Goal: Information Seeking & Learning: Learn about a topic

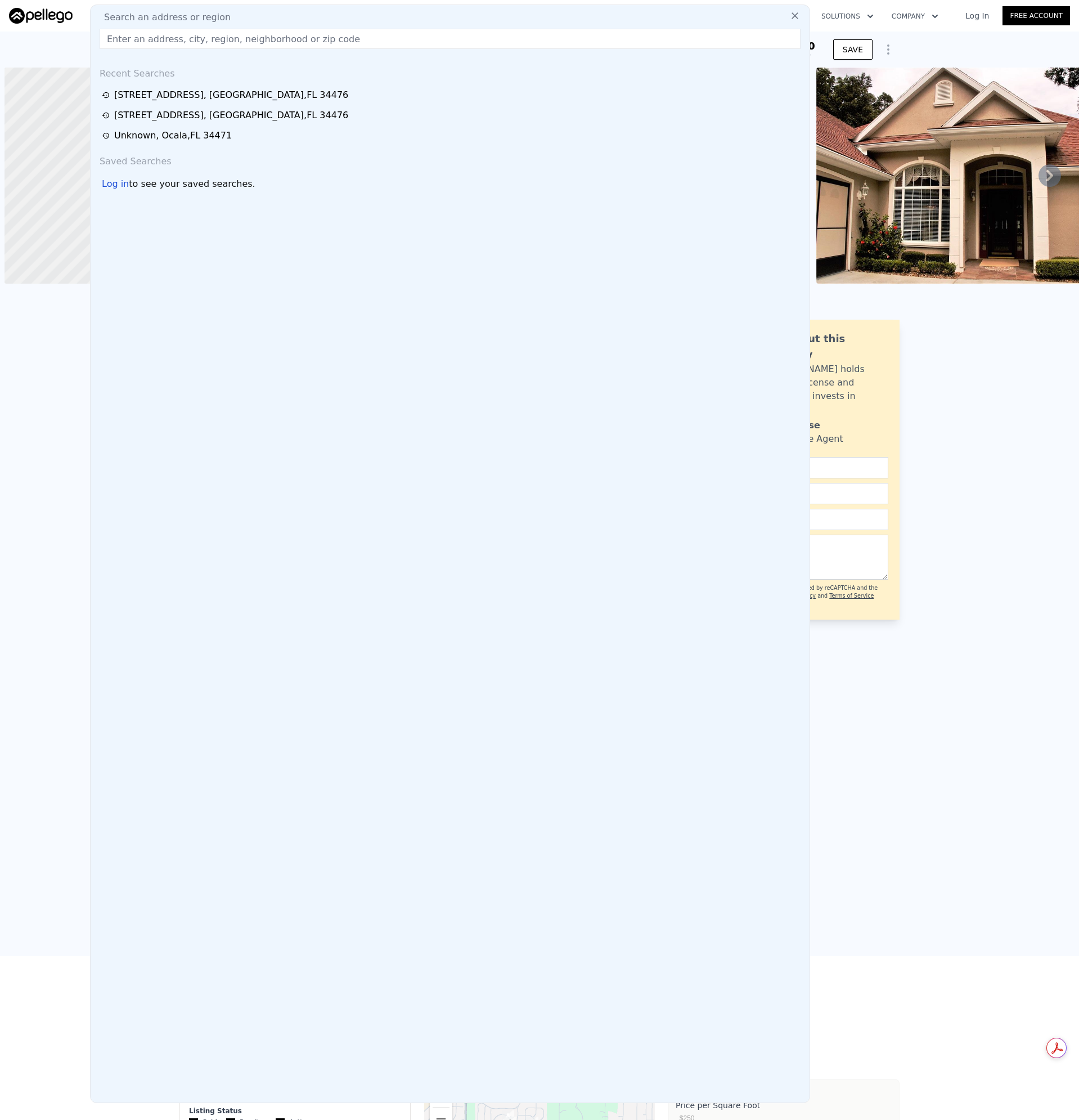
scroll to position [0, 5]
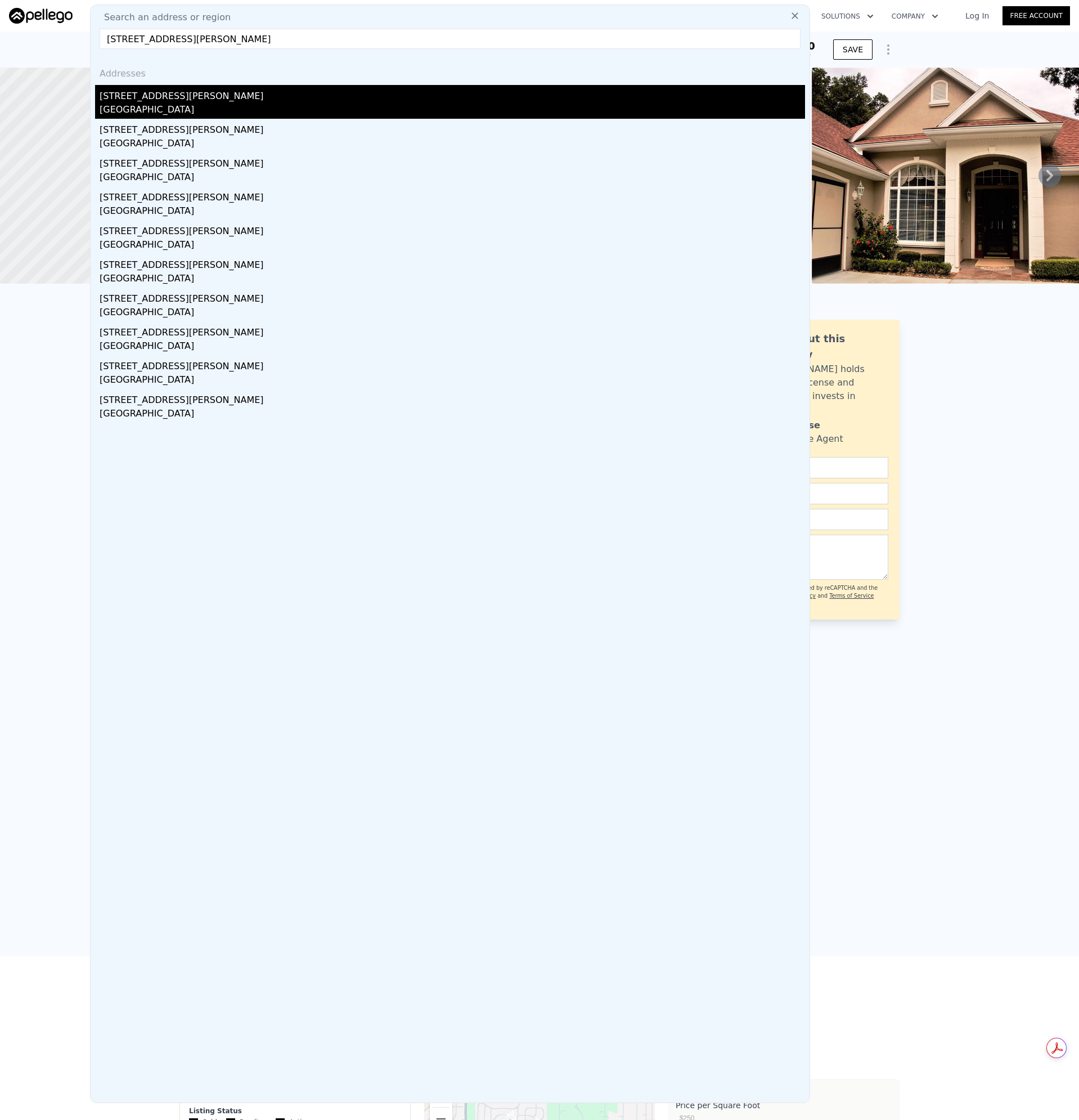
type input "[STREET_ADDRESS][PERSON_NAME]"
click at [118, 112] on div "[GEOGRAPHIC_DATA]" at bounding box center [452, 111] width 705 height 16
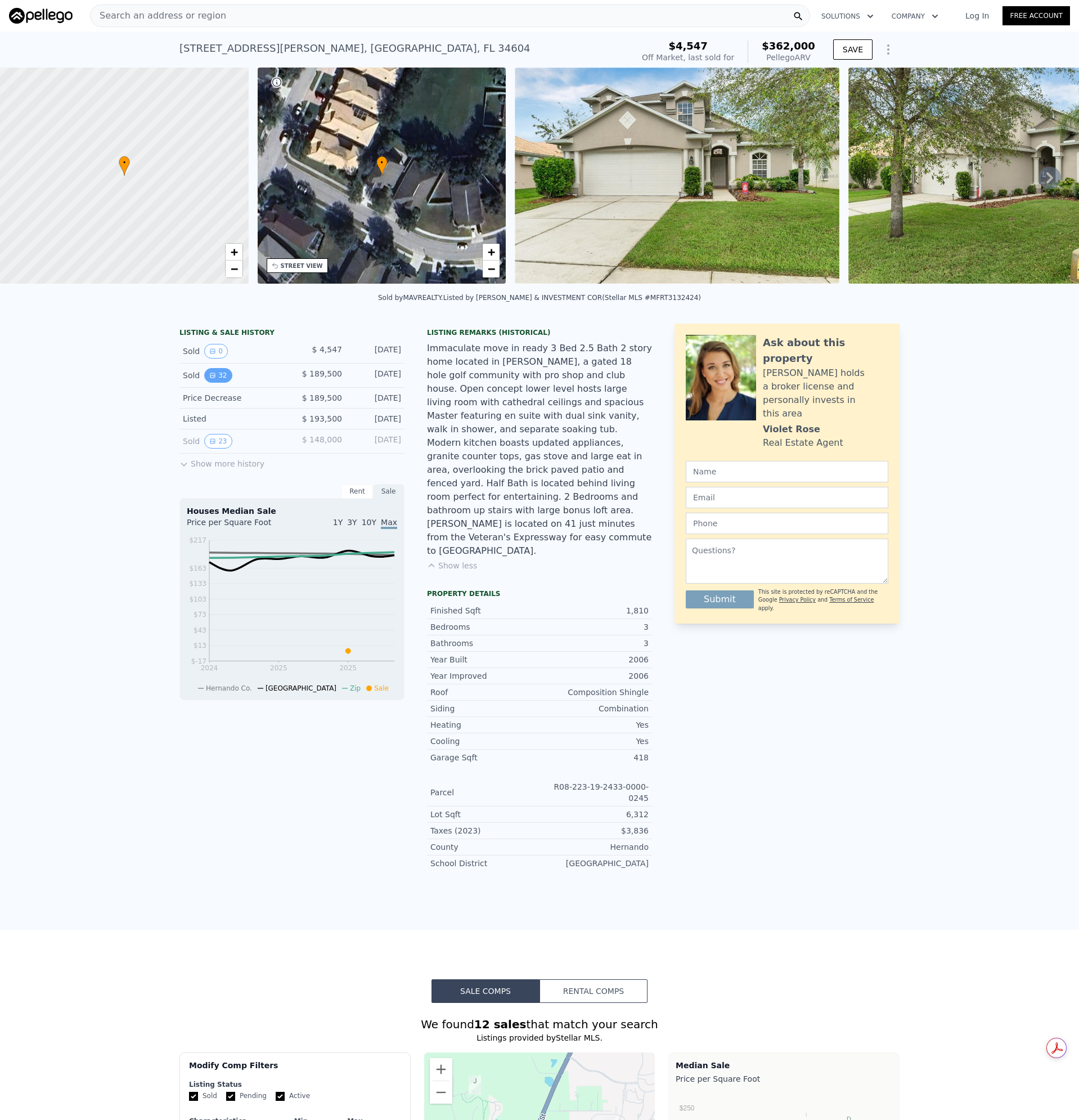
click at [219, 383] on button "32" at bounding box center [218, 375] width 28 height 15
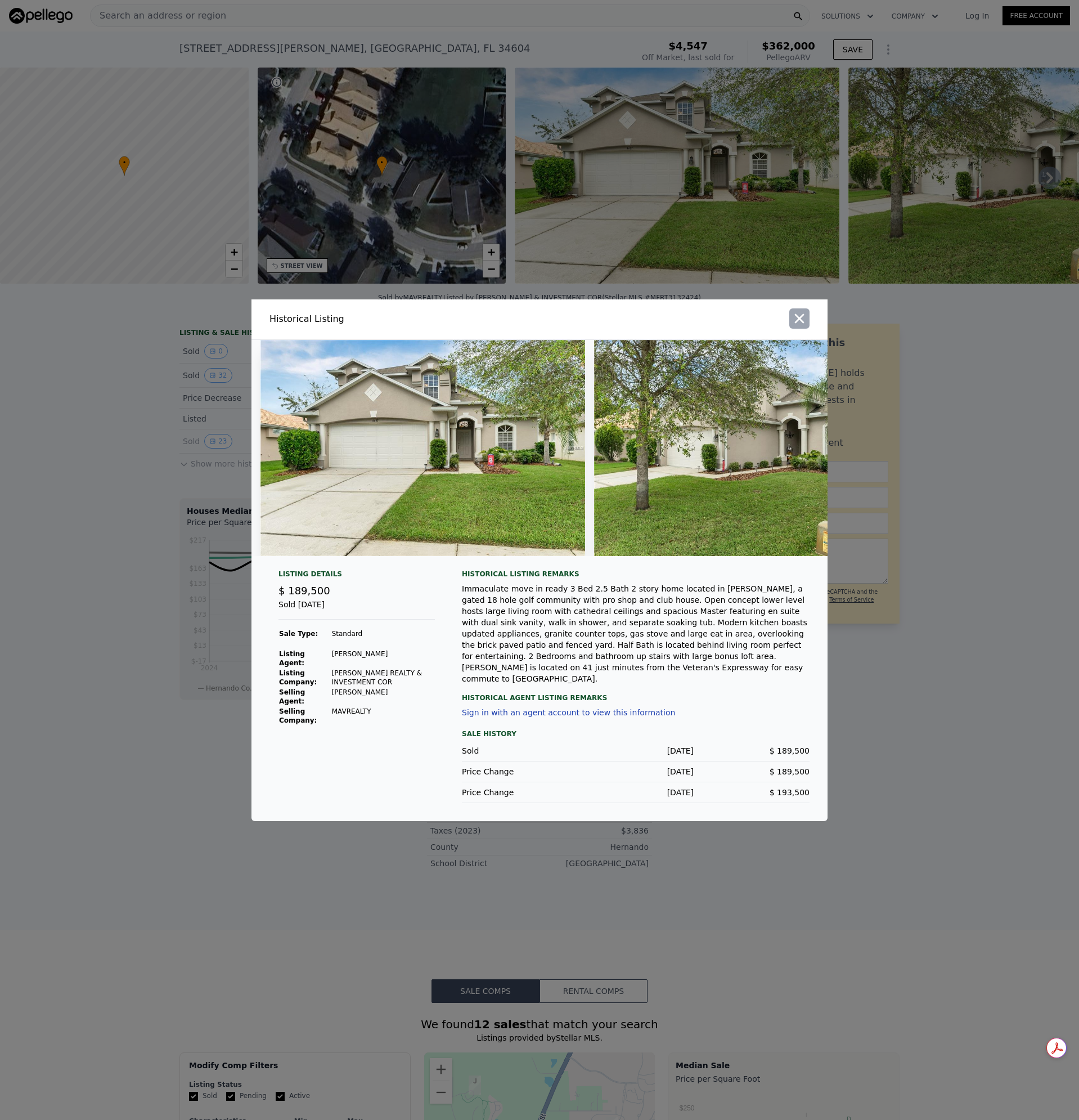
click at [801, 320] on icon "button" at bounding box center [799, 319] width 16 height 16
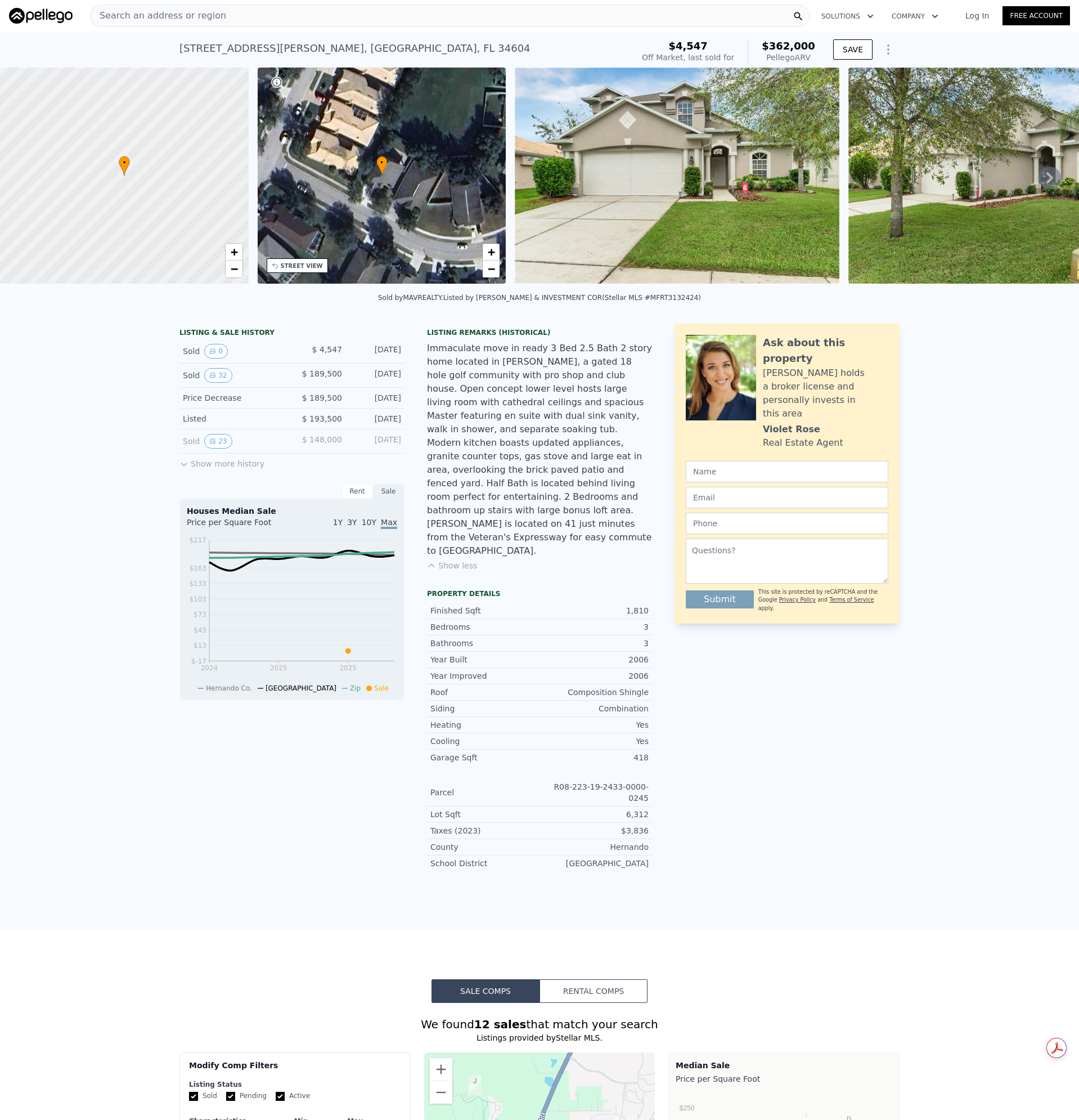
click at [204, 16] on span "Search an address or region" at bounding box center [158, 16] width 135 height 14
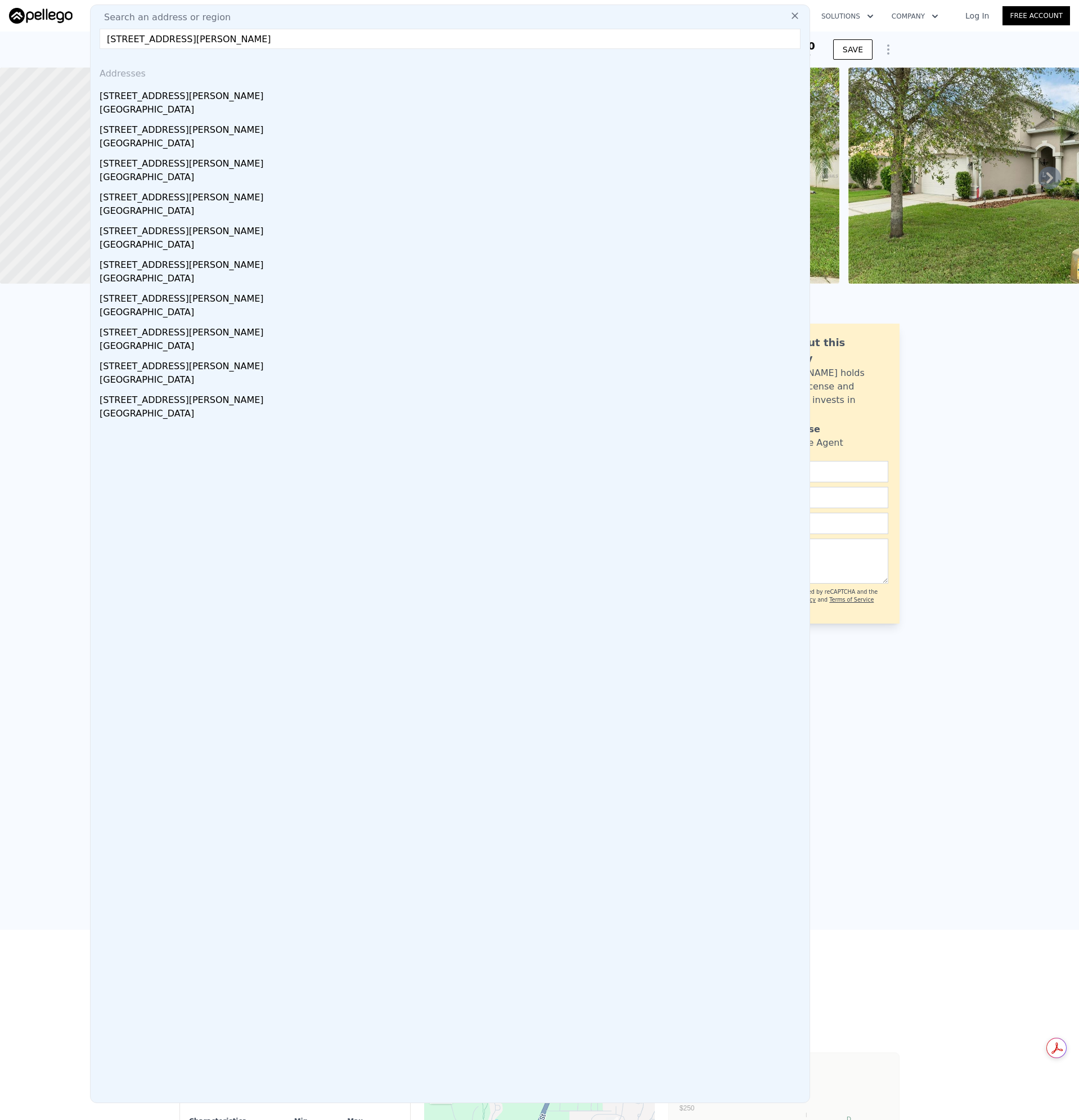
type input "[STREET_ADDRESS][PERSON_NAME]"
click at [139, 101] on div "[STREET_ADDRESS][PERSON_NAME]" at bounding box center [452, 94] width 705 height 18
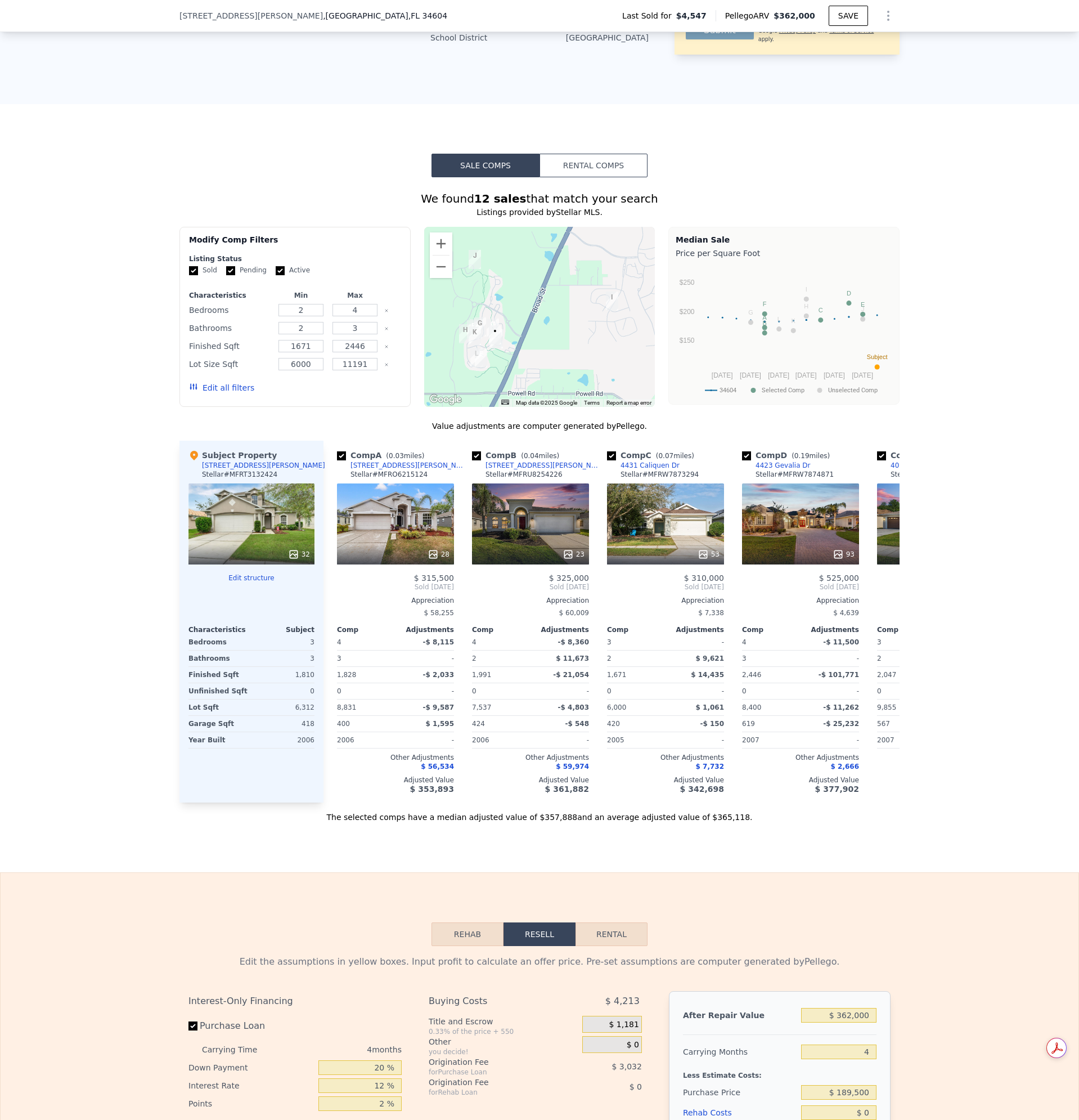
click at [984, 493] on div "We found 12 sales that match your search Listings provided by Stellar MLS . Fil…" at bounding box center [539, 500] width 1079 height 645
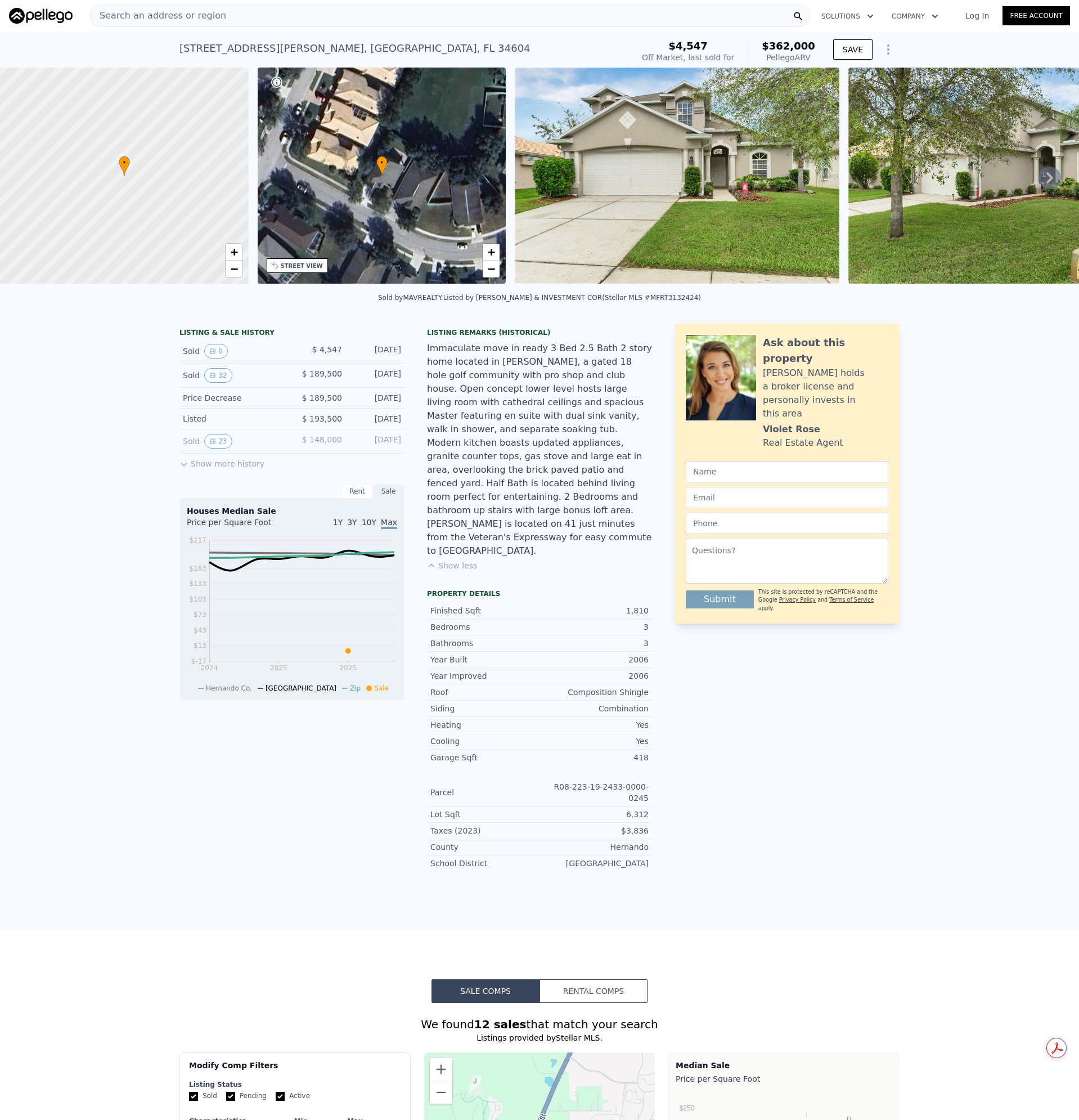
click at [226, 20] on div "Search an address or region" at bounding box center [450, 16] width 720 height 23
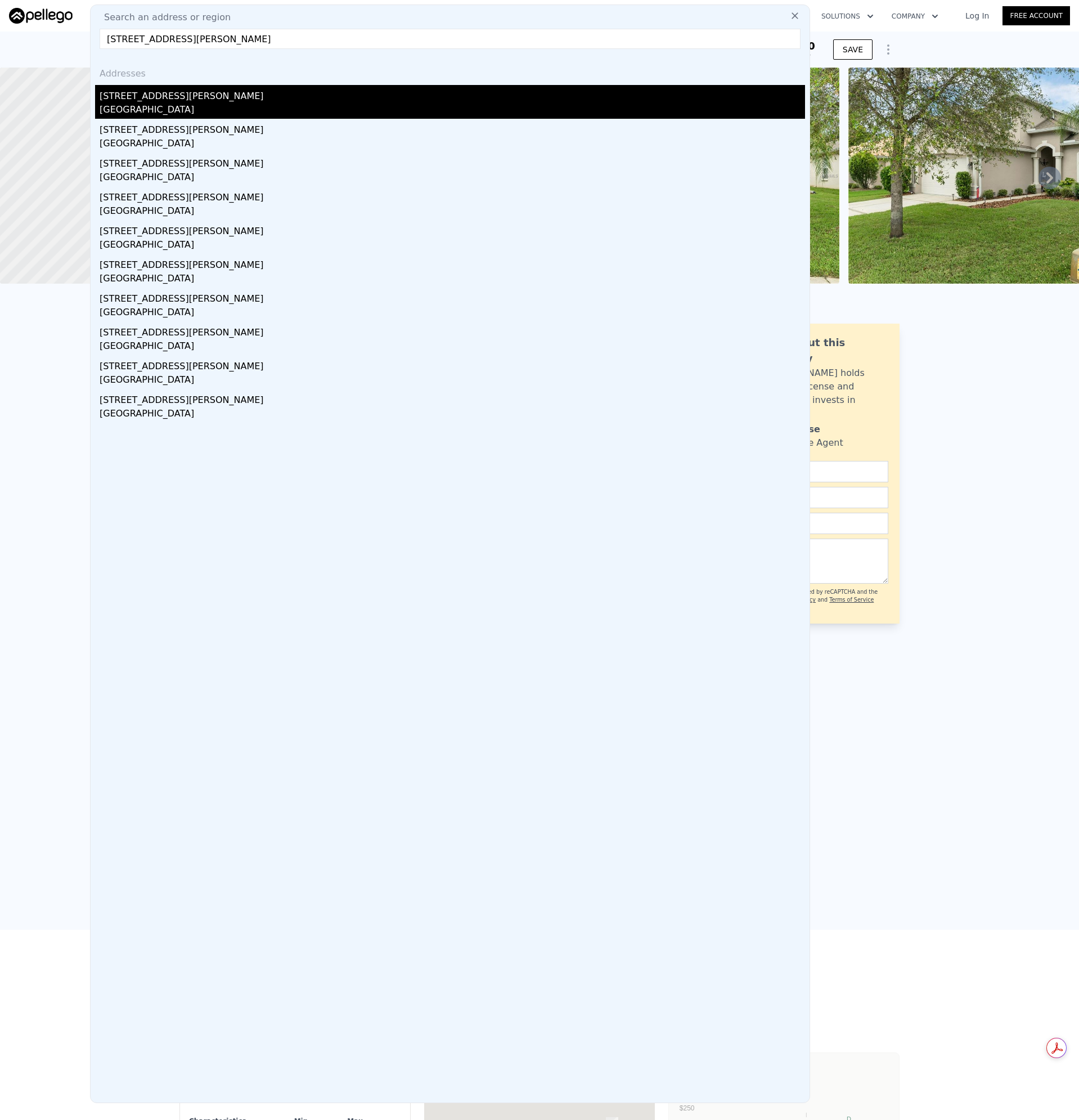
type input "[STREET_ADDRESS][PERSON_NAME]"
click at [131, 109] on div "[GEOGRAPHIC_DATA]" at bounding box center [452, 111] width 705 height 16
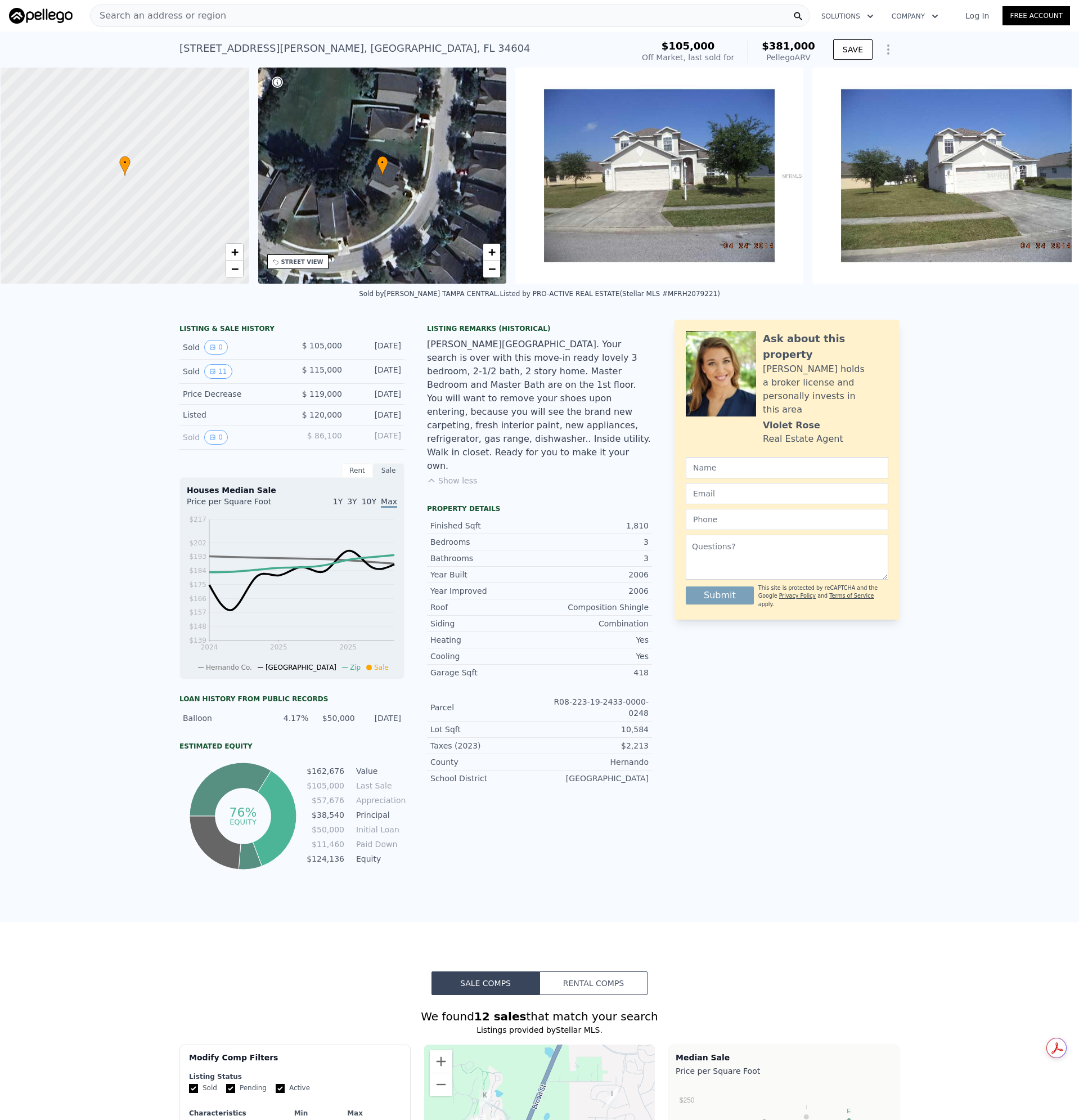
scroll to position [0, 5]
click at [210, 375] on icon "View historical data" at bounding box center [213, 371] width 7 height 7
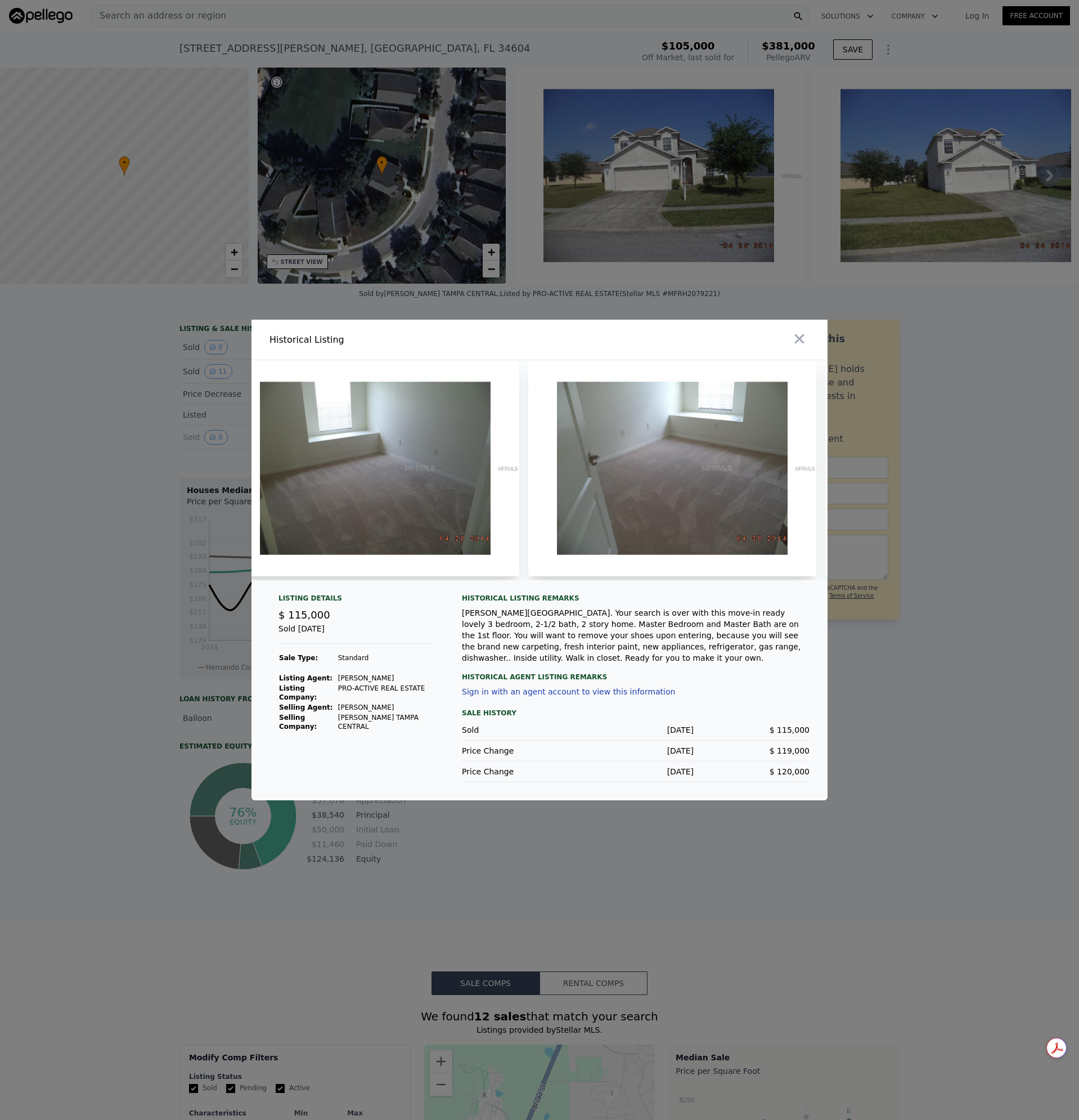
scroll to position [0, 2120]
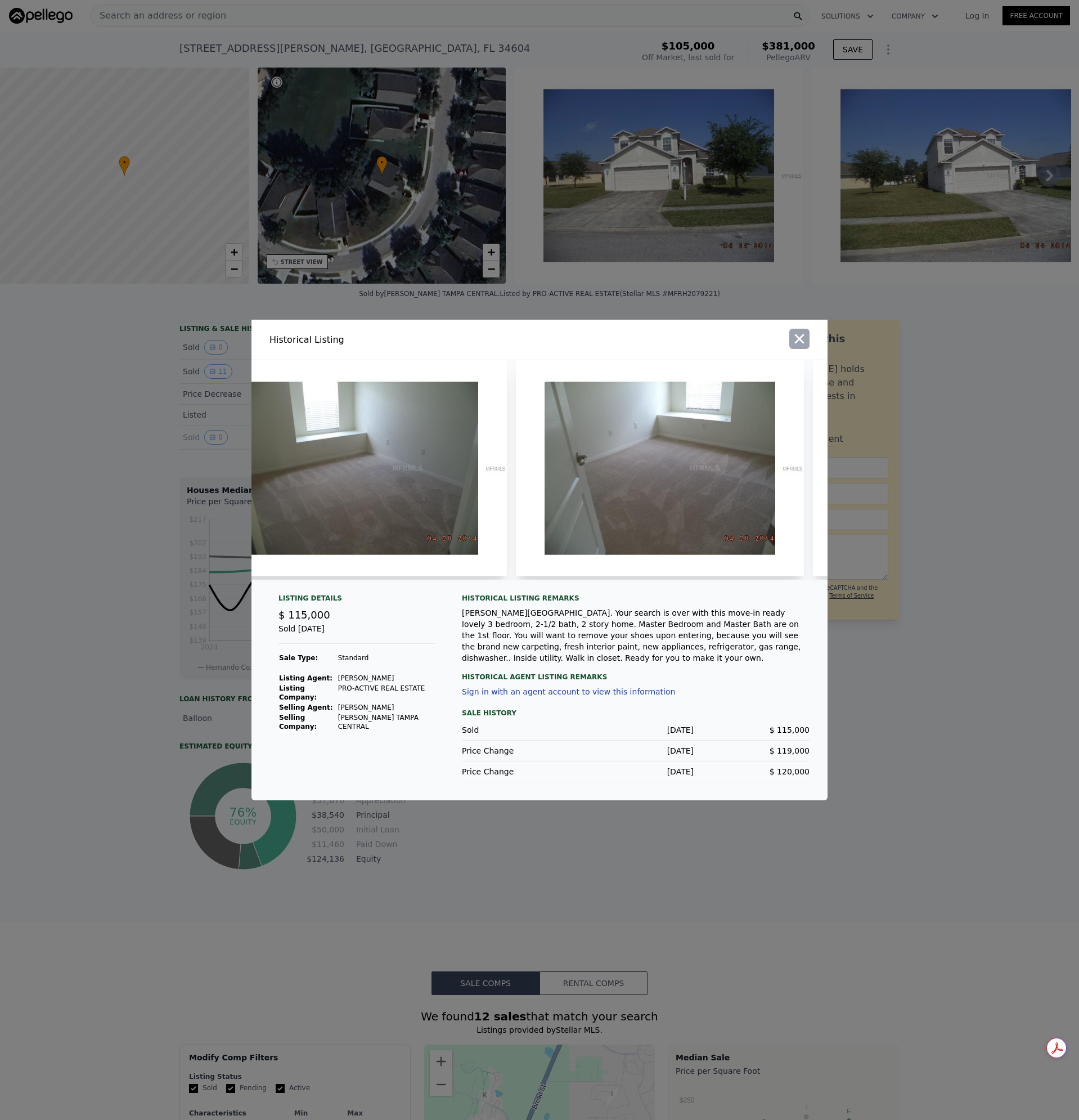
click at [798, 331] on button "button" at bounding box center [799, 338] width 20 height 20
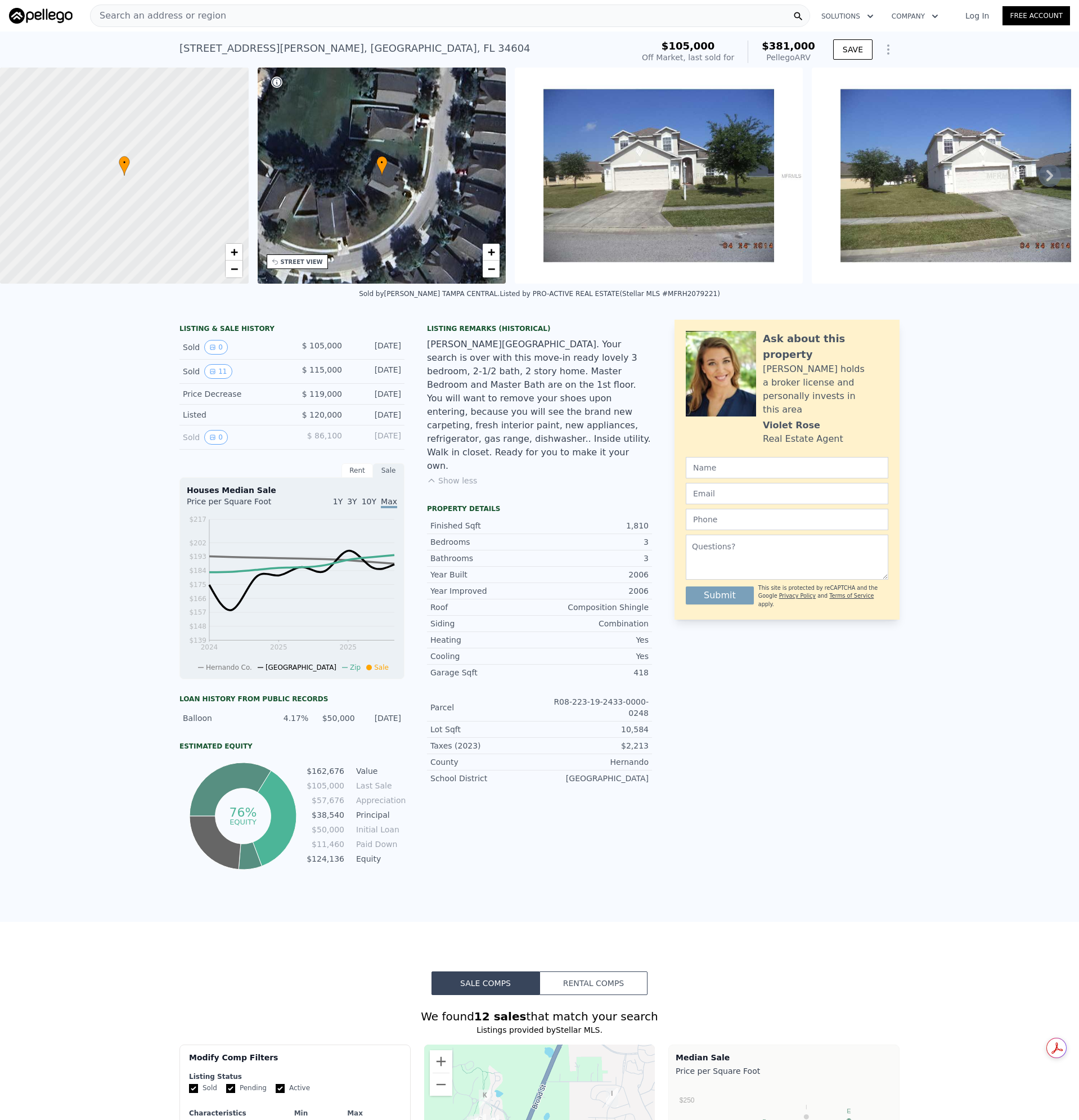
click at [538, 402] on div "[PERSON_NAME][GEOGRAPHIC_DATA]. Your search is over with this move-in ready lov…" at bounding box center [539, 405] width 225 height 135
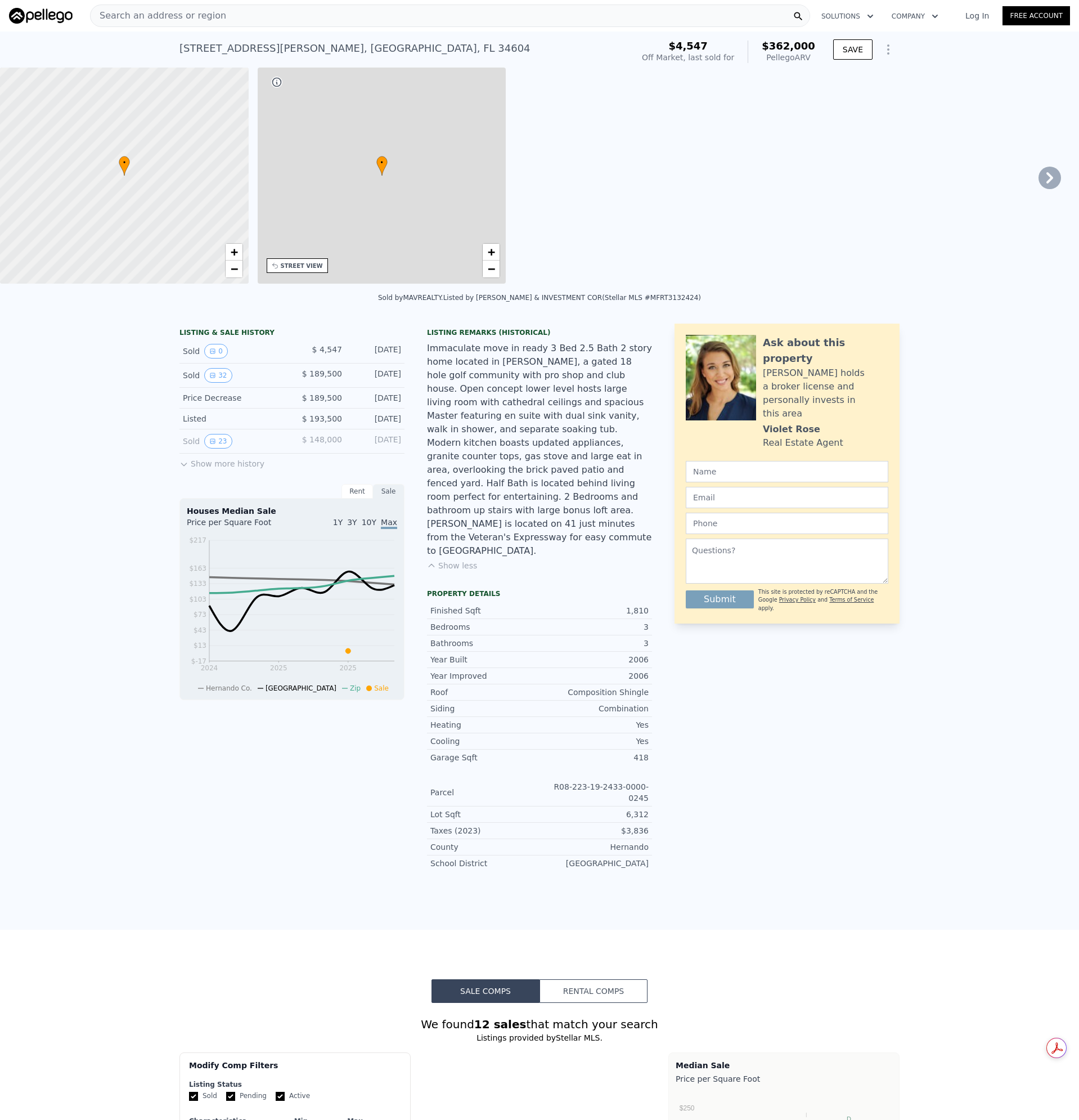
type input "2"
type input "$ 362,000"
type input "$ 137,535"
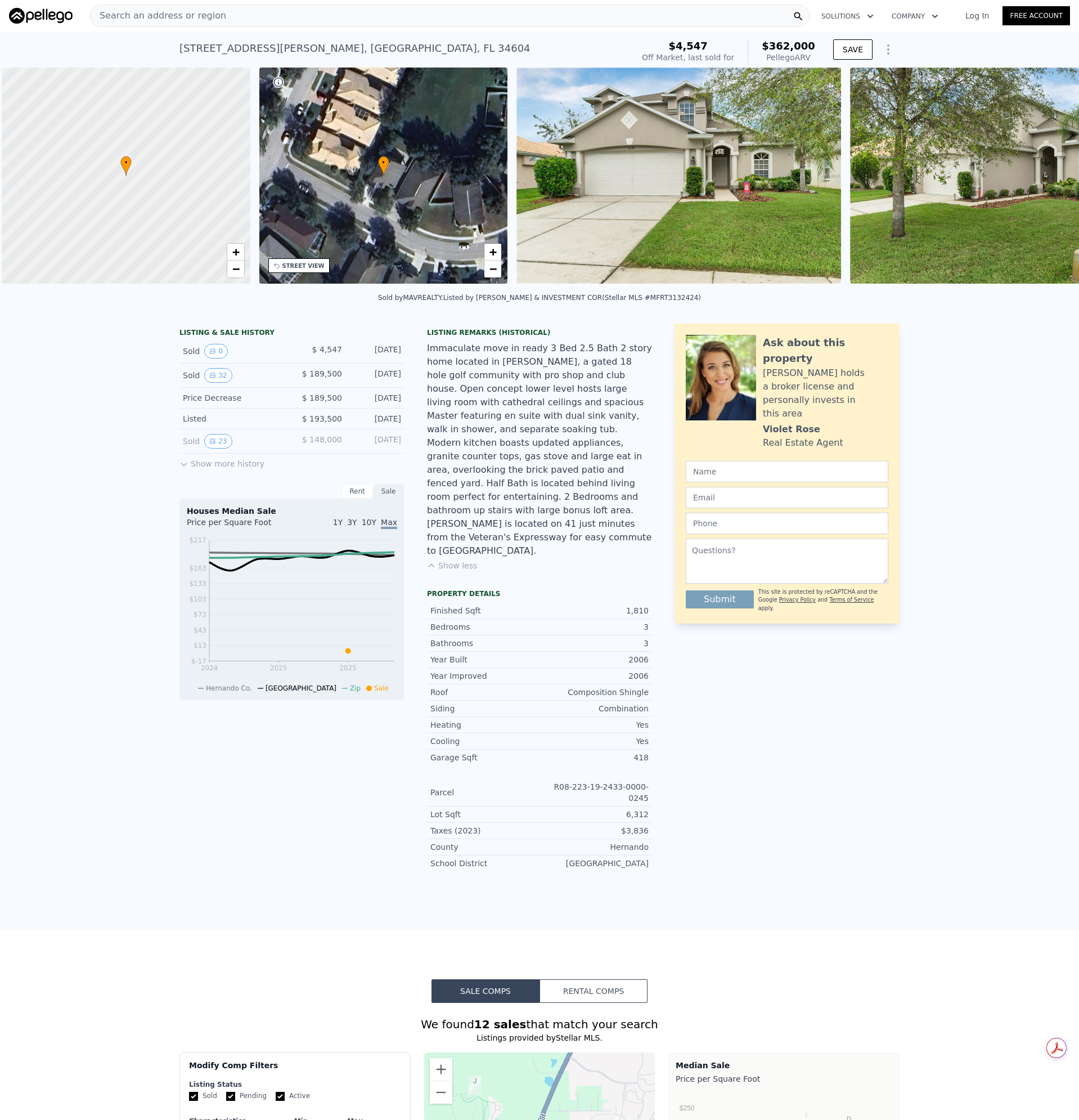
scroll to position [0, 5]
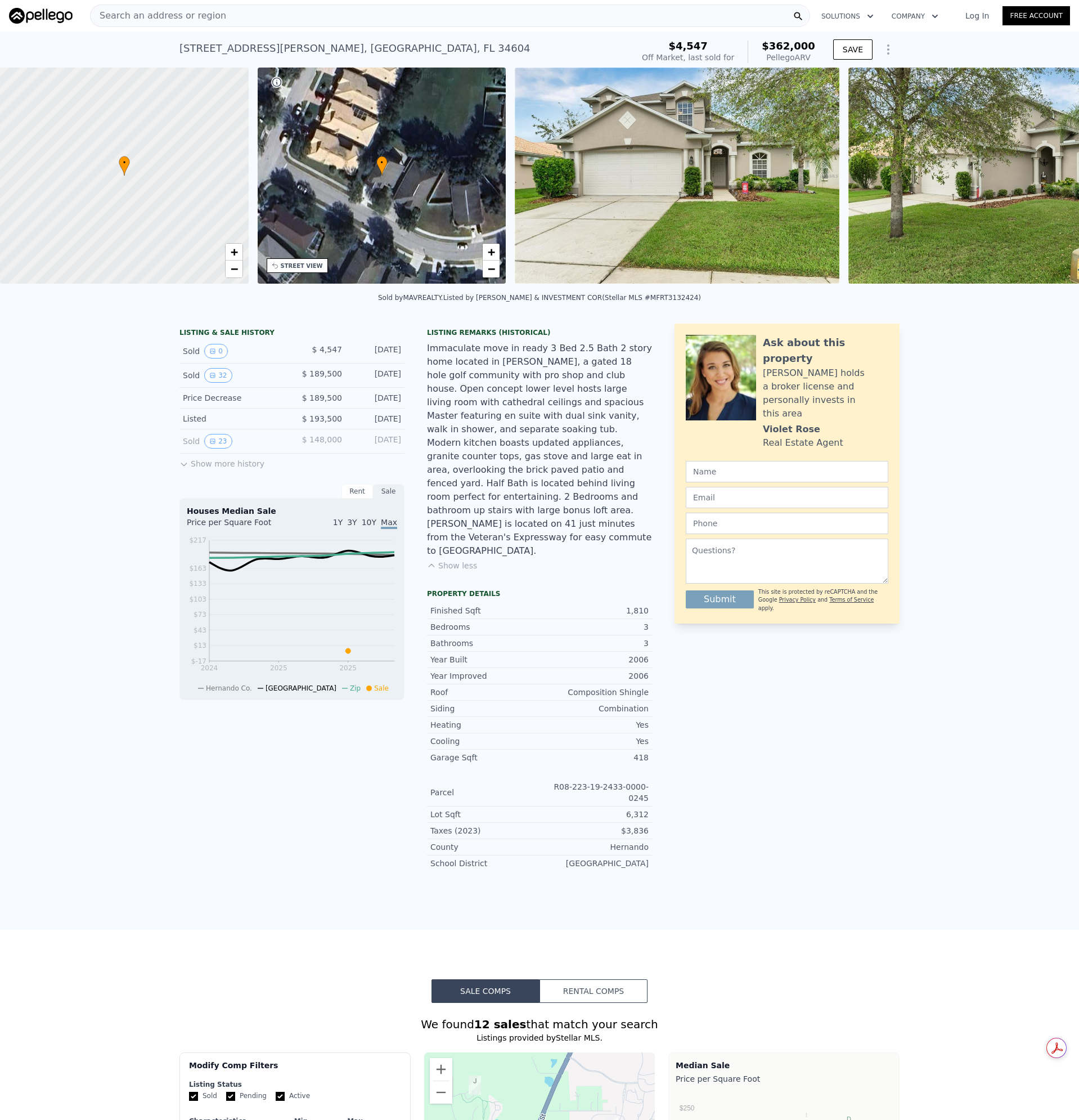
click at [536, 370] on div "Immaculate move in ready 3 Bed 2.5 Bath 2 story home located in [PERSON_NAME], …" at bounding box center [539, 449] width 225 height 216
click at [180, 17] on span "Search an address or region" at bounding box center [158, 16] width 135 height 14
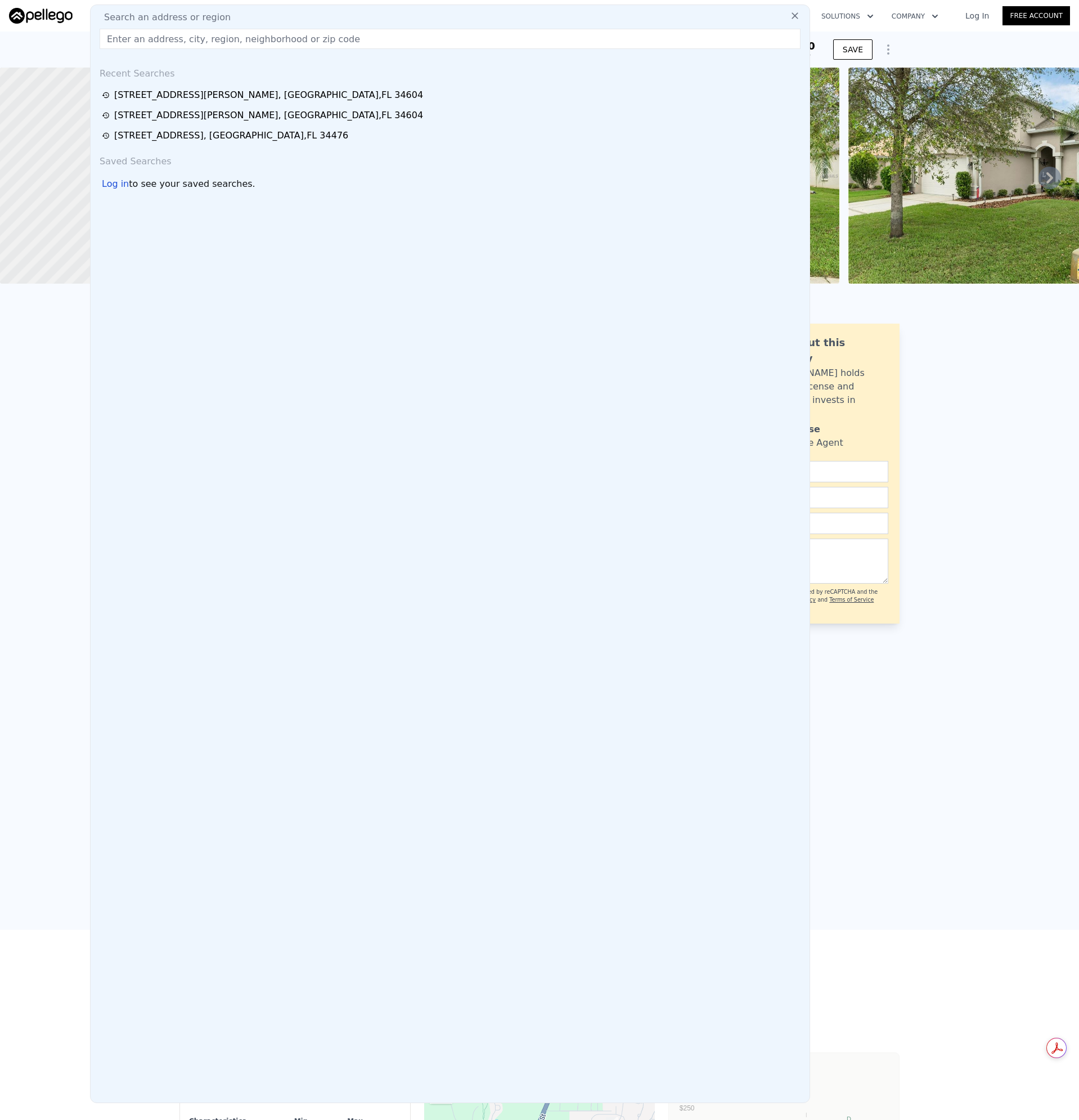
type input "v"
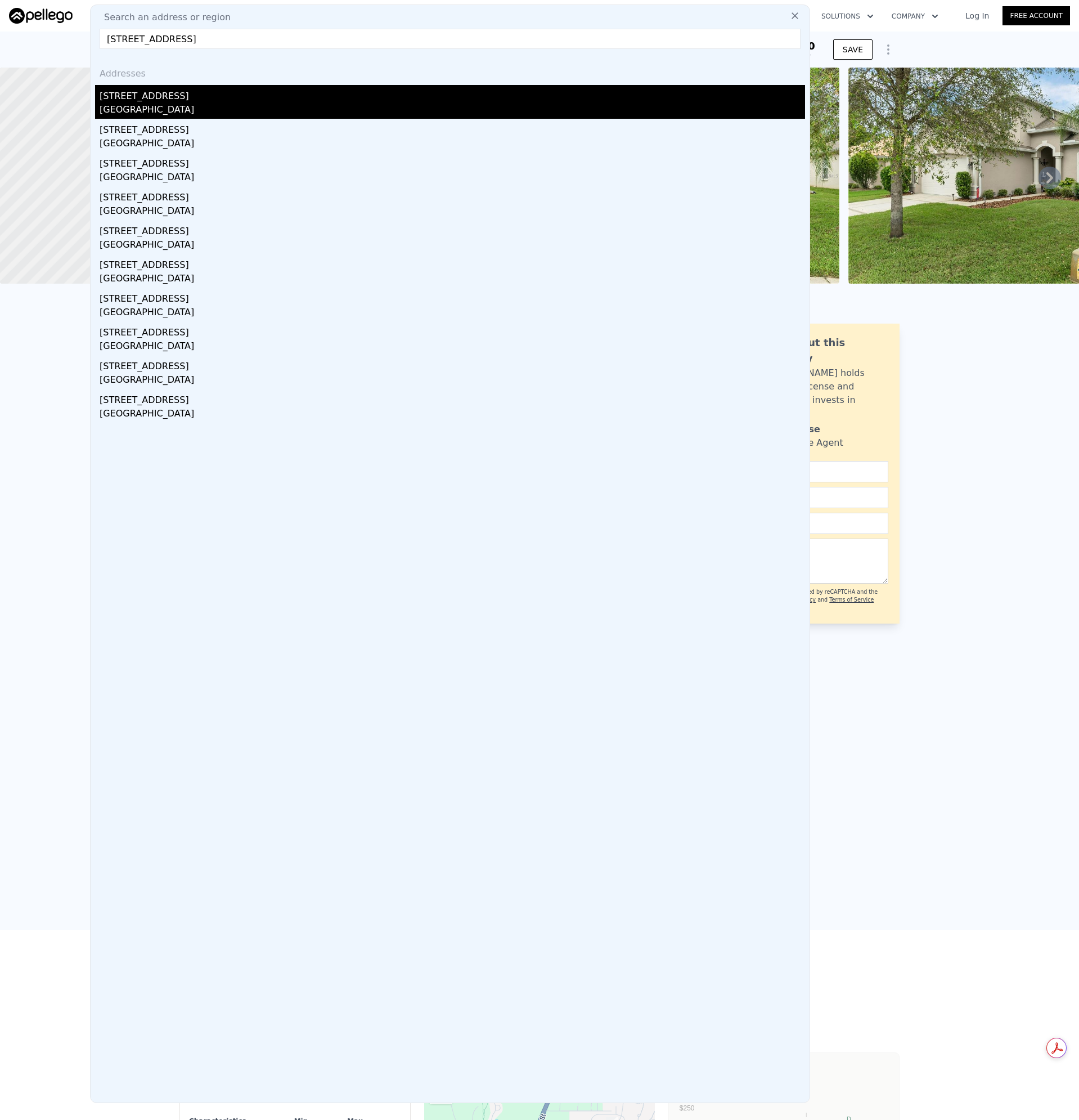
type input "[STREET_ADDRESS]"
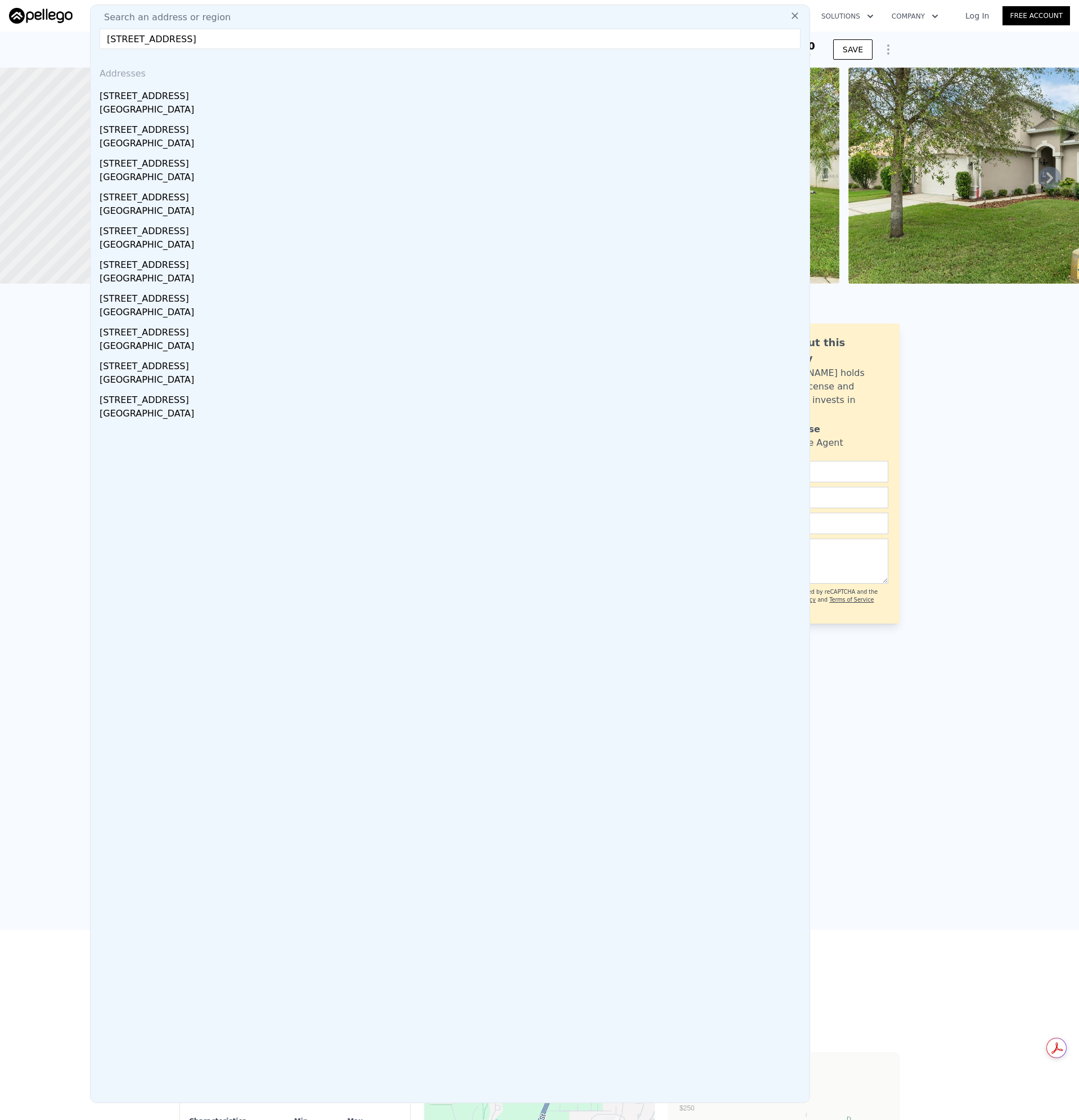
click at [121, 112] on div "[GEOGRAPHIC_DATA]" at bounding box center [452, 111] width 705 height 16
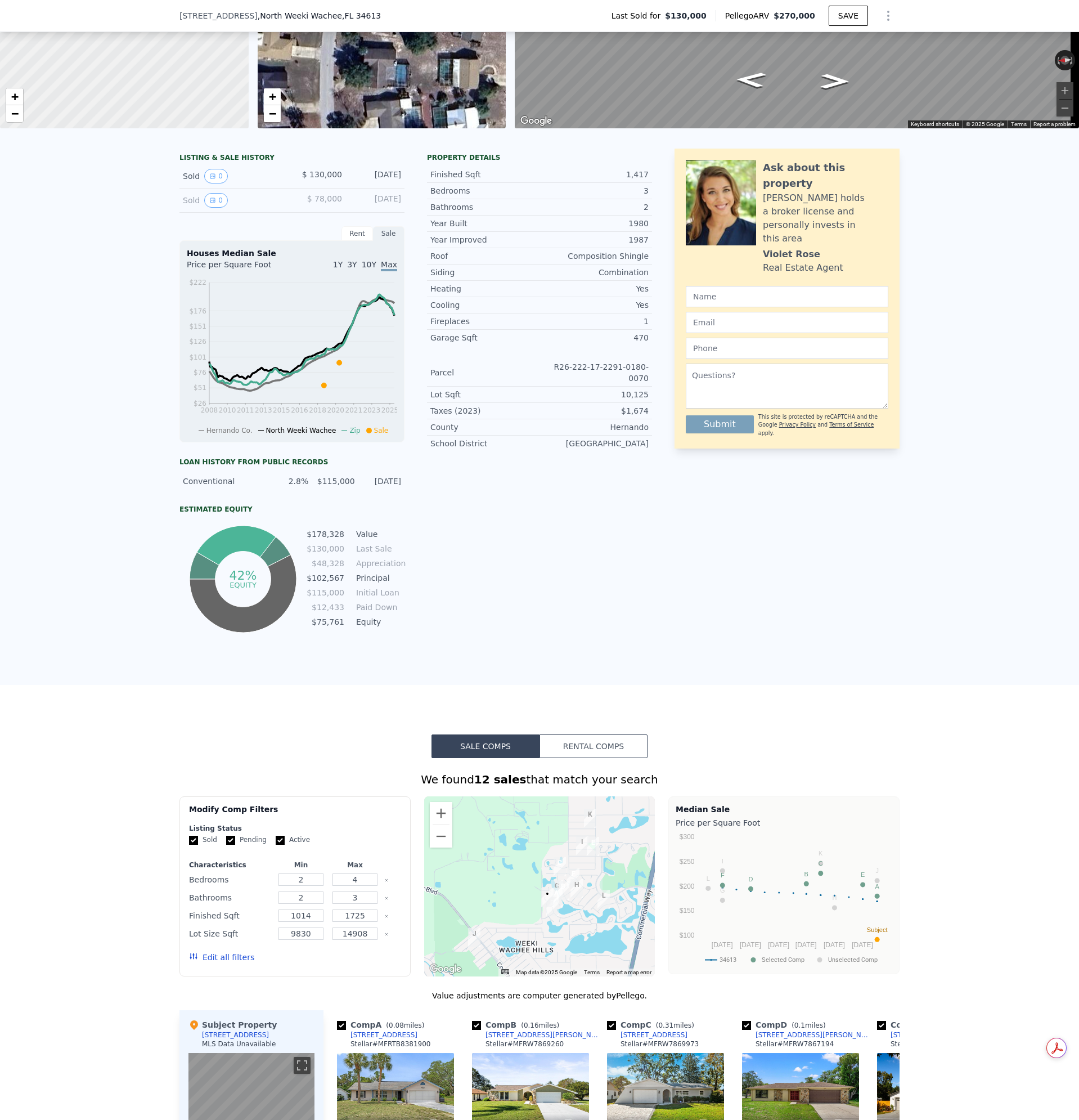
scroll to position [225, 0]
